Goal: Task Accomplishment & Management: Complete application form

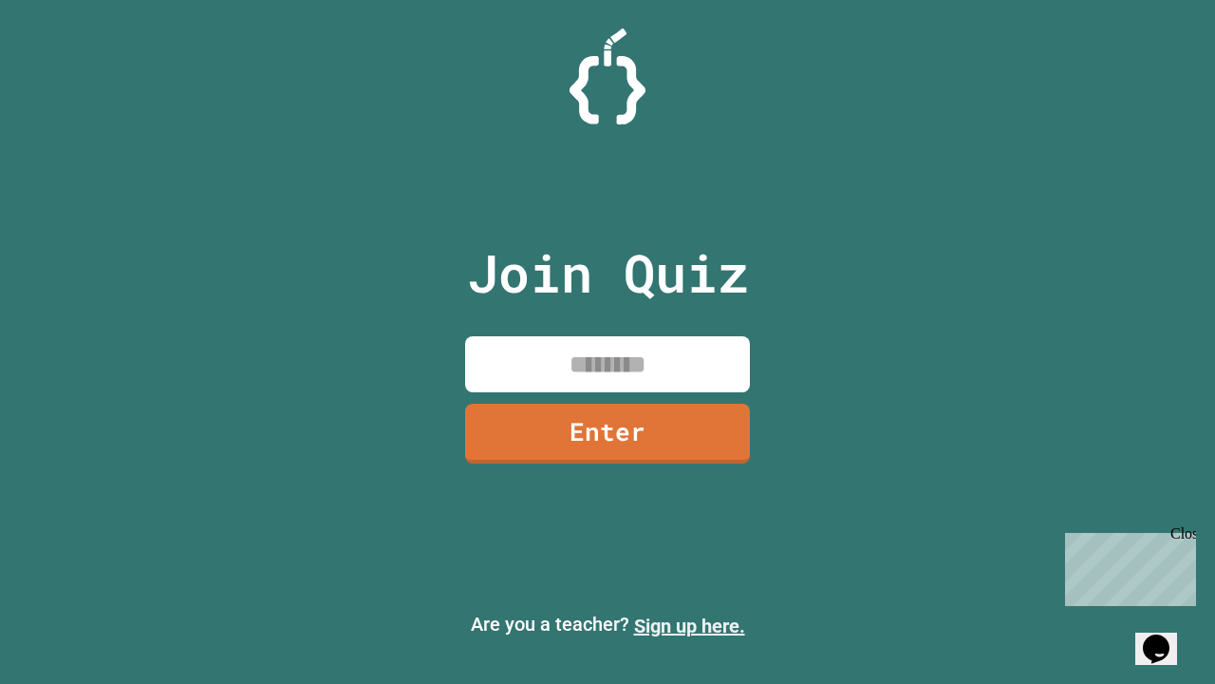
click at [689, 626] on link "Sign up here." at bounding box center [689, 625] width 111 height 23
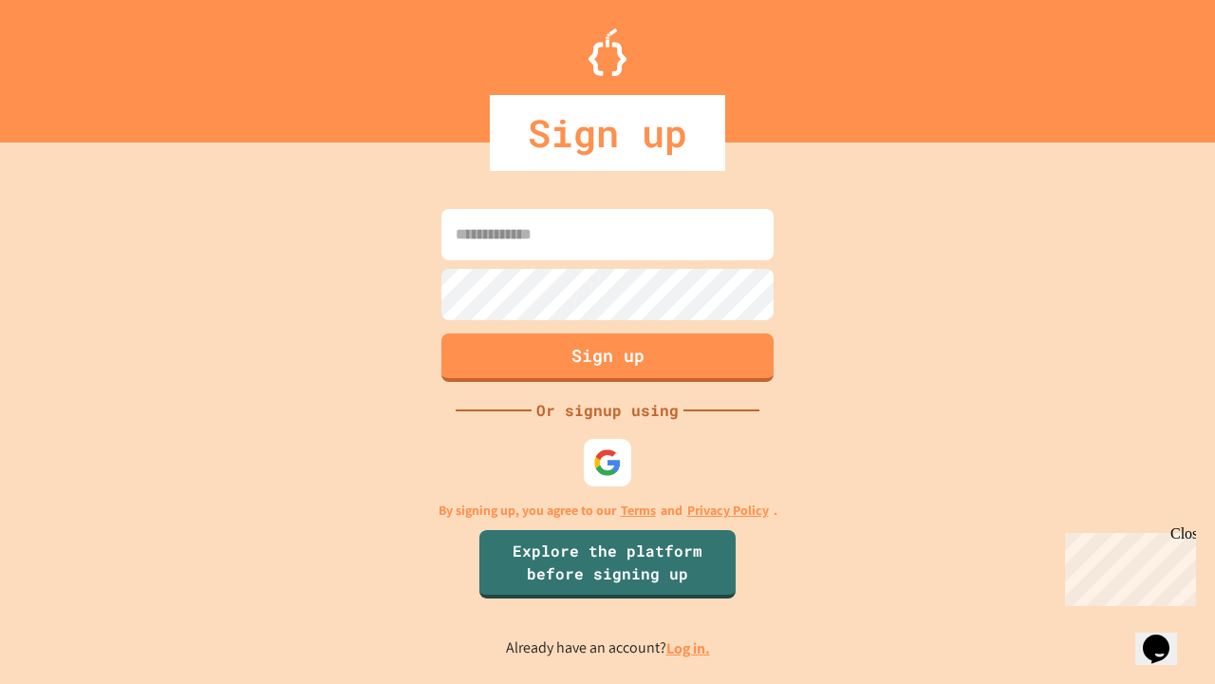
click at [689, 647] on link "Log in." at bounding box center [688, 648] width 44 height 20
